Goal: Task Accomplishment & Management: Use online tool/utility

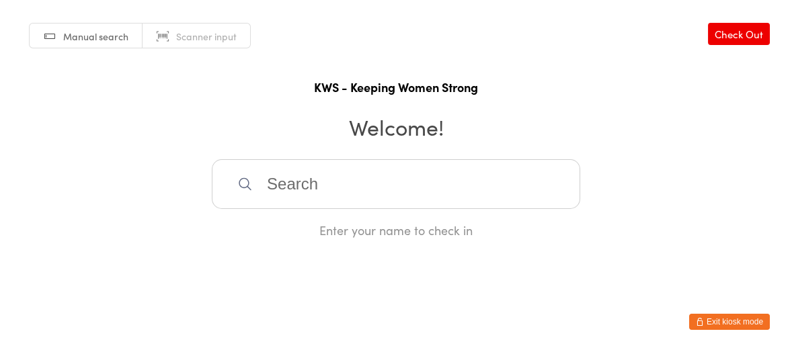
click at [336, 193] on input "search" at bounding box center [396, 184] width 368 height 50
type input "biji"
click at [317, 228] on div "Biji Menothuparambil" at bounding box center [396, 228] width 344 height 18
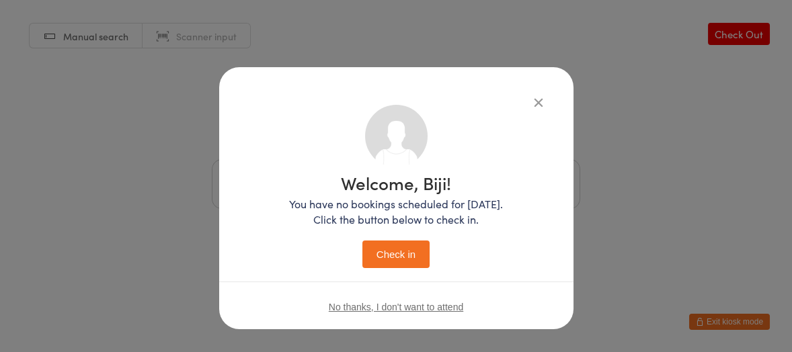
click at [377, 245] on button "Check in" at bounding box center [395, 255] width 67 height 28
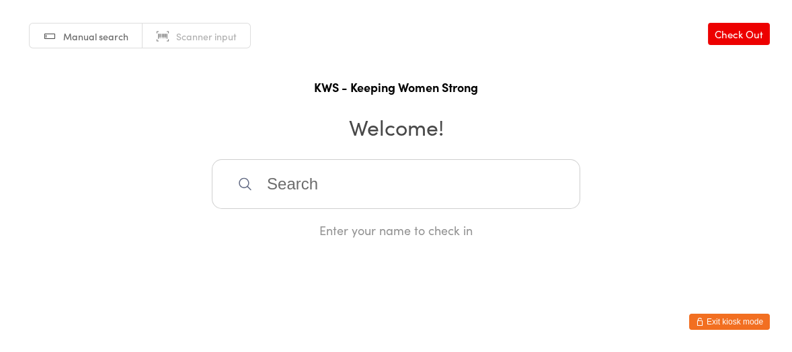
click at [372, 184] on input "search" at bounding box center [396, 184] width 368 height 50
type input "Anous"
click at [335, 221] on div "[PERSON_NAME]" at bounding box center [396, 228] width 344 height 18
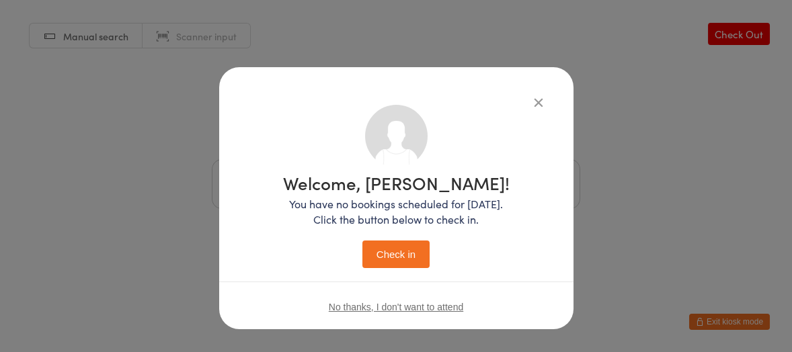
click at [381, 250] on button "Check in" at bounding box center [395, 255] width 67 height 28
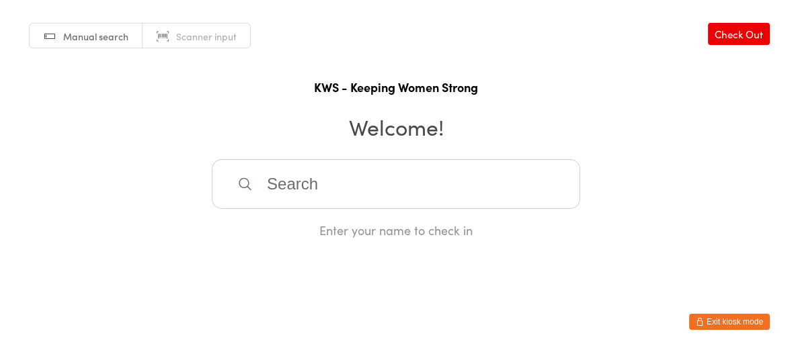
click at [302, 187] on input "search" at bounding box center [396, 184] width 368 height 50
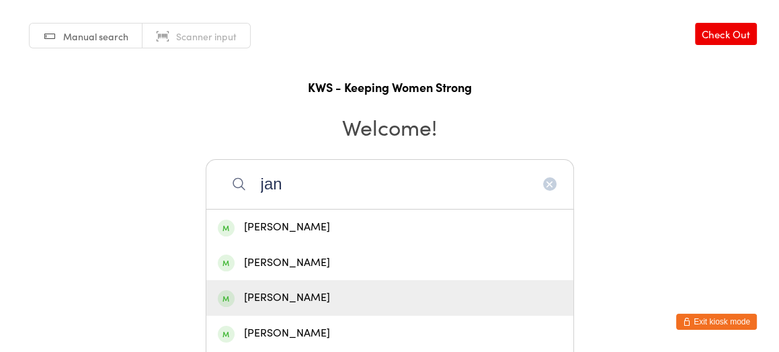
type input "jan"
click at [267, 287] on div "[PERSON_NAME]" at bounding box center [389, 298] width 367 height 36
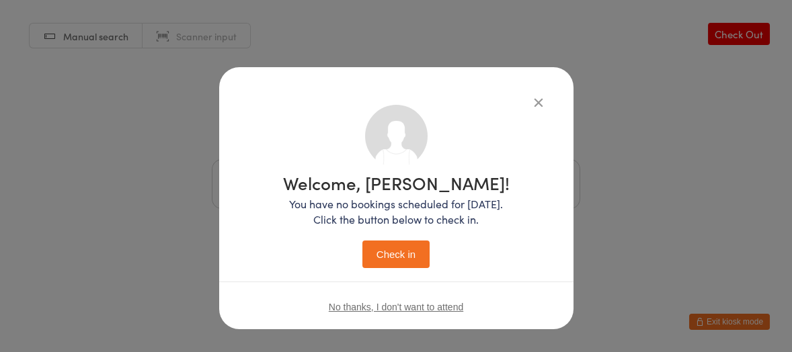
click at [394, 247] on button "Check in" at bounding box center [395, 255] width 67 height 28
